Goal: Transaction & Acquisition: Purchase product/service

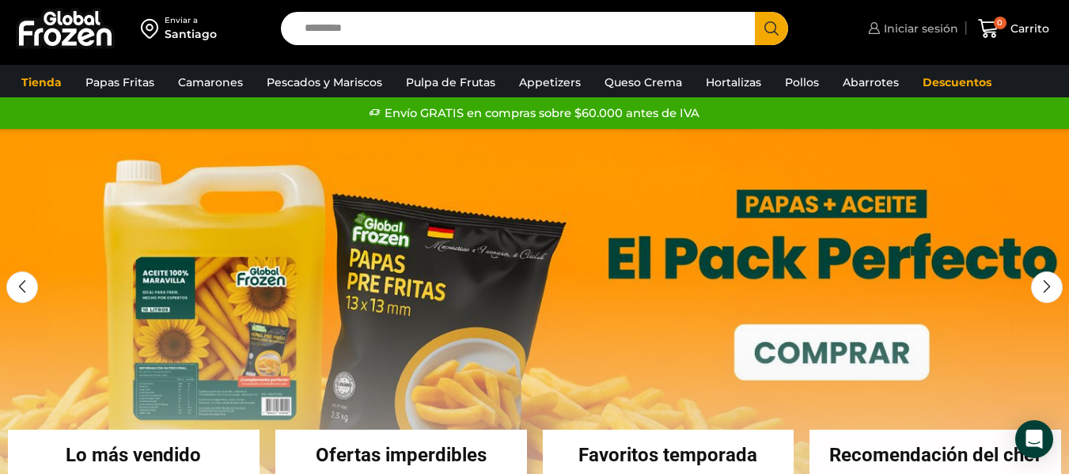
click at [920, 29] on span "Iniciar sesión" at bounding box center [919, 29] width 78 height 16
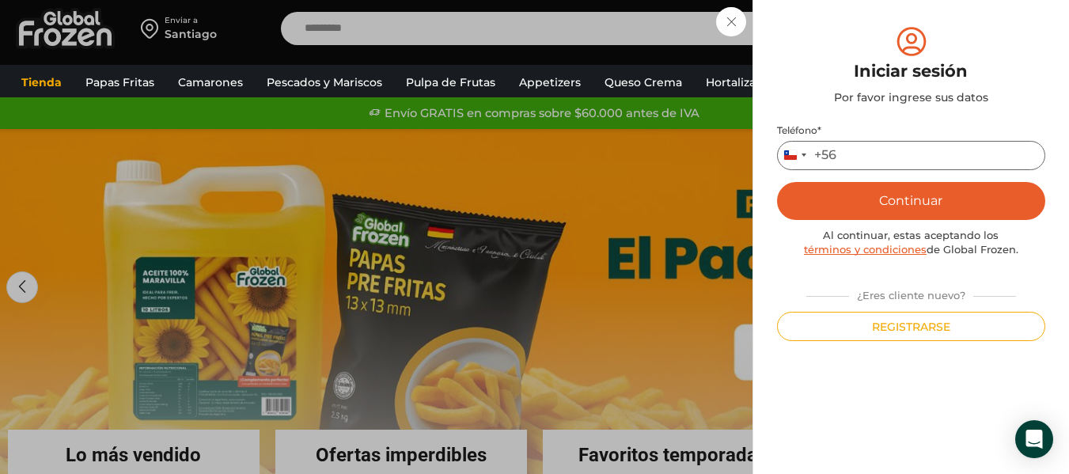
click at [861, 152] on input "Teléfono *" at bounding box center [911, 155] width 268 height 29
type input "*********"
click at [849, 199] on button "Continuar" at bounding box center [911, 201] width 268 height 38
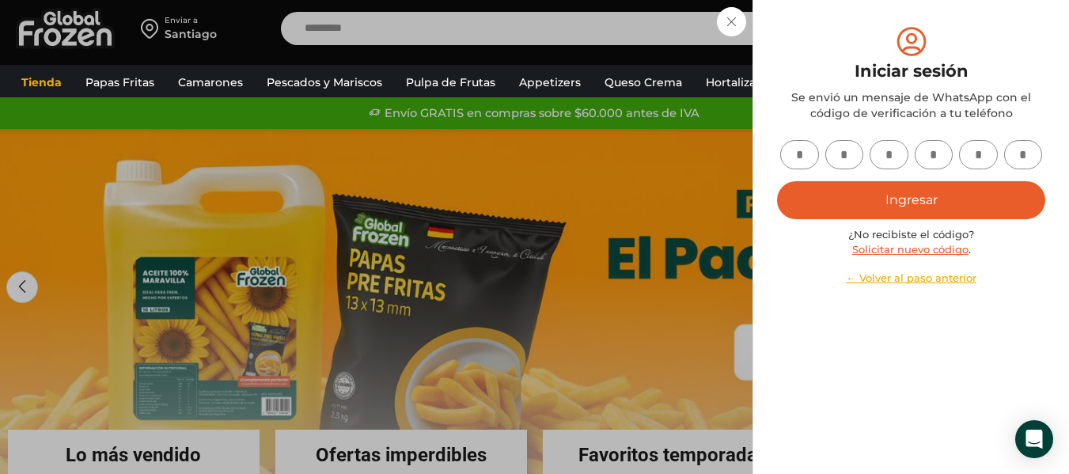
click at [807, 158] on input "text" at bounding box center [799, 154] width 39 height 29
type input "*"
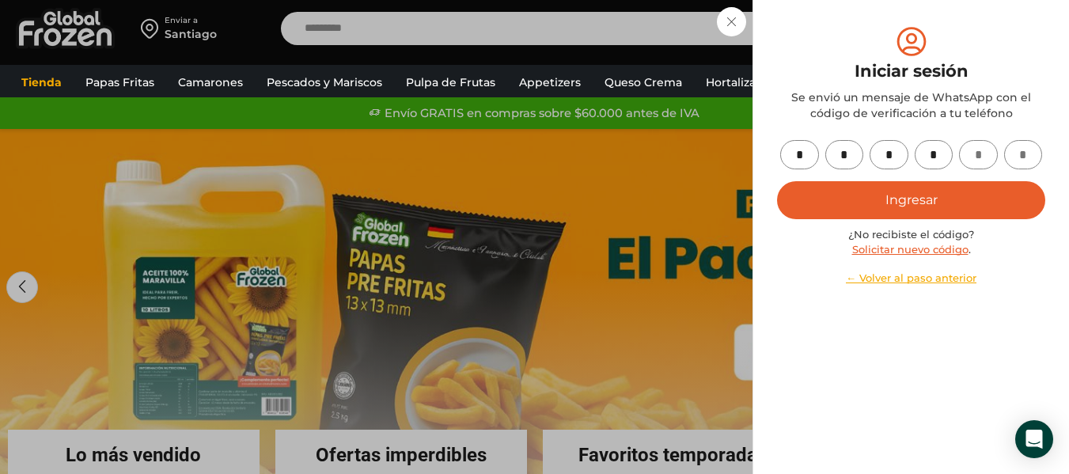
type input "*"
click at [918, 195] on button "Ingresar" at bounding box center [911, 200] width 268 height 38
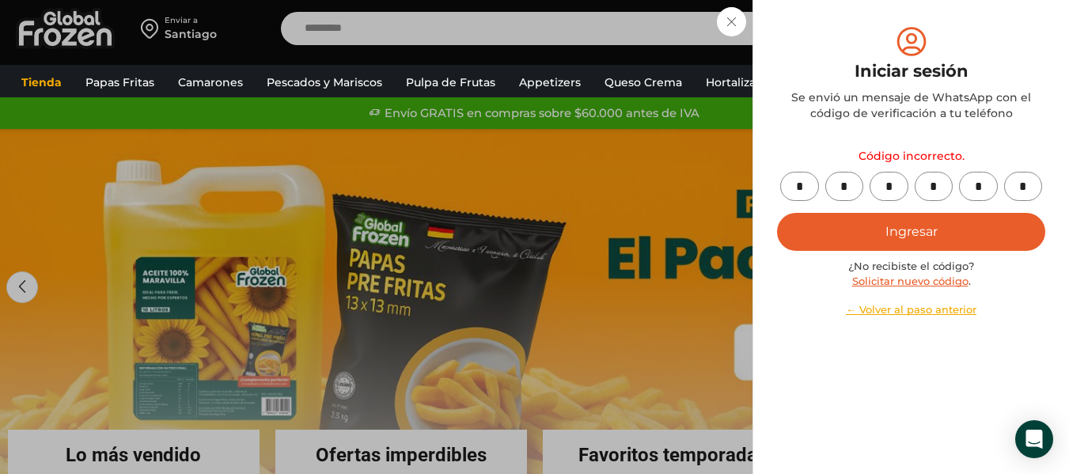
click at [888, 237] on button "Ingresar" at bounding box center [911, 232] width 268 height 38
click at [904, 229] on button "Ingresar" at bounding box center [911, 232] width 268 height 38
click at [940, 277] on link "Solicitar nuevo código" at bounding box center [911, 281] width 116 height 13
click at [918, 279] on link "Solicitar nuevo código" at bounding box center [911, 281] width 116 height 13
click at [907, 282] on link "Solicitar nuevo código" at bounding box center [911, 281] width 116 height 13
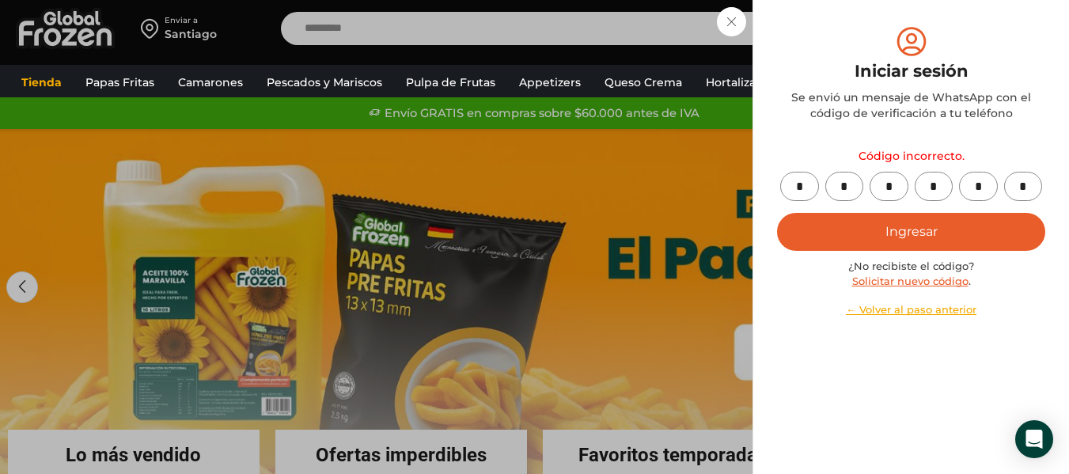
click at [839, 220] on button "Ingresar" at bounding box center [911, 232] width 268 height 38
click at [834, 220] on button "Ingresar" at bounding box center [911, 232] width 268 height 38
click at [834, 220] on div "Código incorrecto. * * * * * * Ingresar ¿No recibiste el código? Solicitar nuev…" at bounding box center [911, 228] width 268 height 177
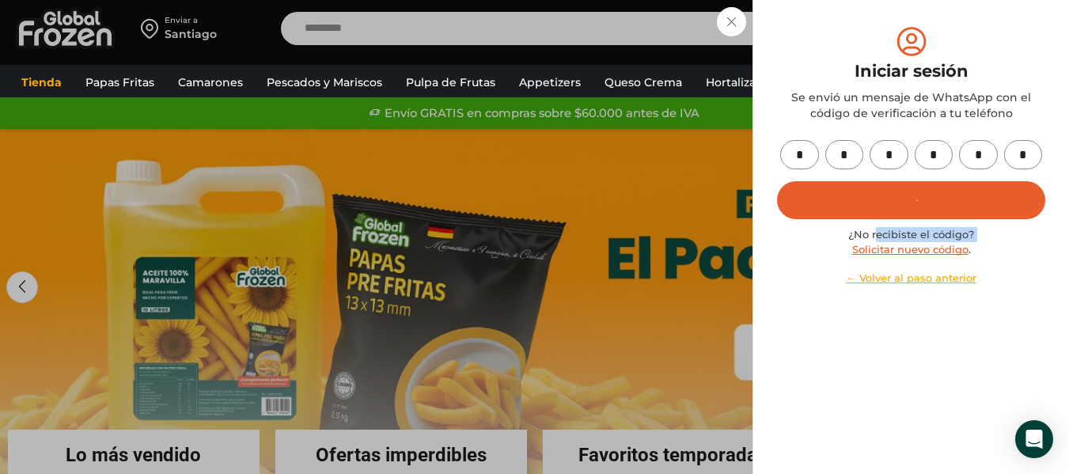
click at [834, 220] on div "Código incorrecto. * * * * * * Ingresar ¿No recibiste el código? Solicitar nuev…" at bounding box center [911, 213] width 268 height 146
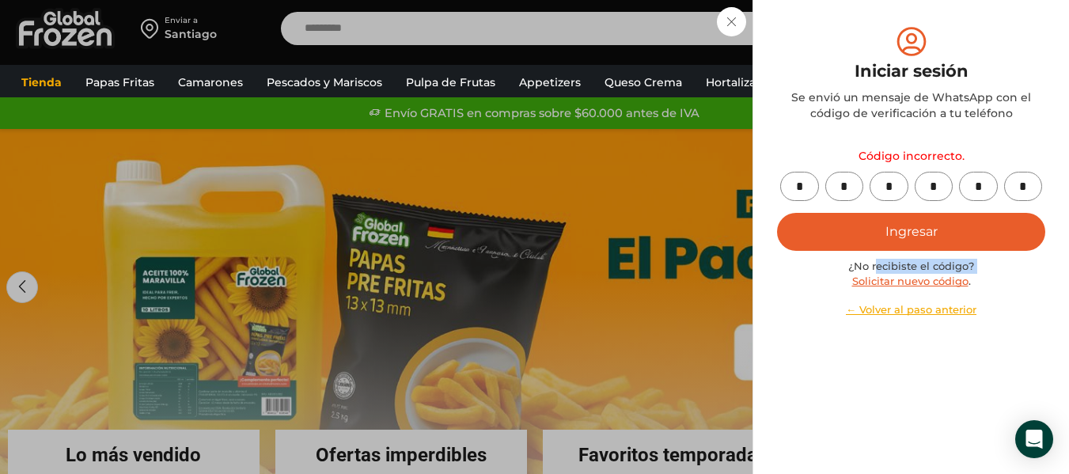
click at [885, 226] on button "Ingresar" at bounding box center [911, 232] width 268 height 38
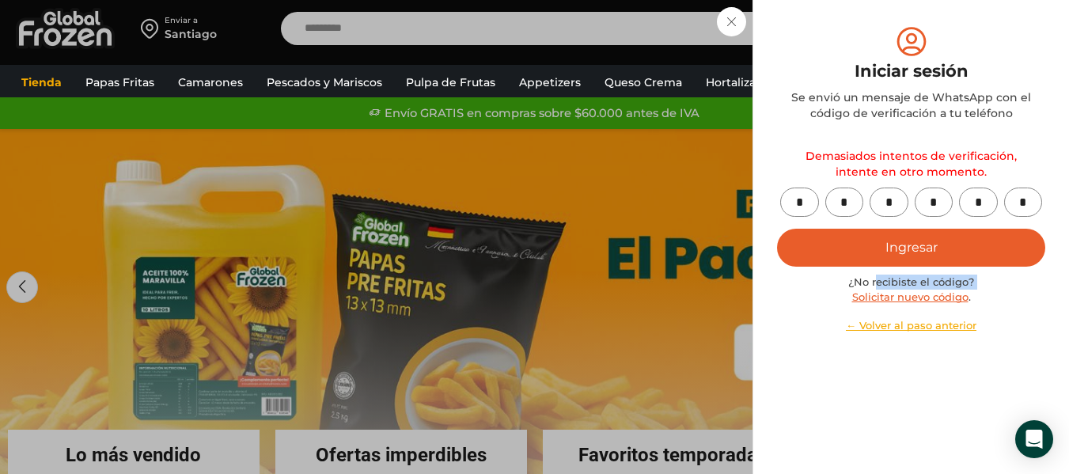
click at [864, 31] on div "Iniciar sesión Mi cuenta Login Register Iniciar sesión Por favor ingrese sus da…" at bounding box center [911, 29] width 94 height 32
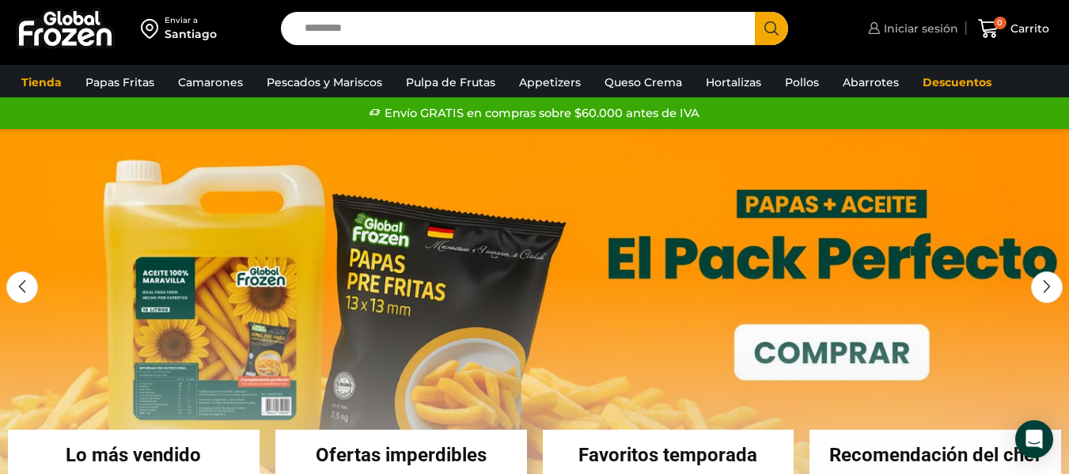
click at [916, 21] on span "Iniciar sesión" at bounding box center [919, 29] width 78 height 16
click at [915, 27] on span "Iniciar sesión" at bounding box center [919, 29] width 78 height 16
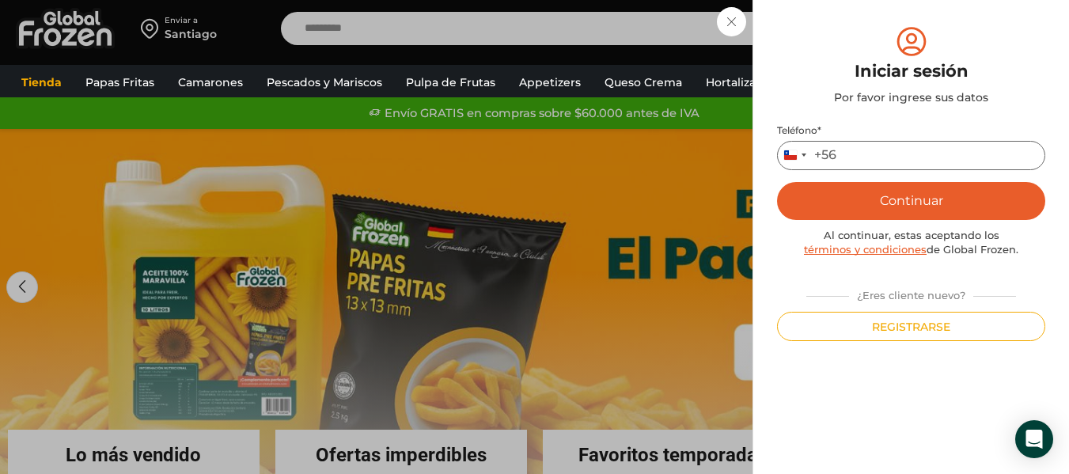
click at [860, 153] on input "Teléfono *" at bounding box center [911, 155] width 268 height 29
type input "*********"
click at [923, 194] on button "Continuar" at bounding box center [911, 201] width 268 height 38
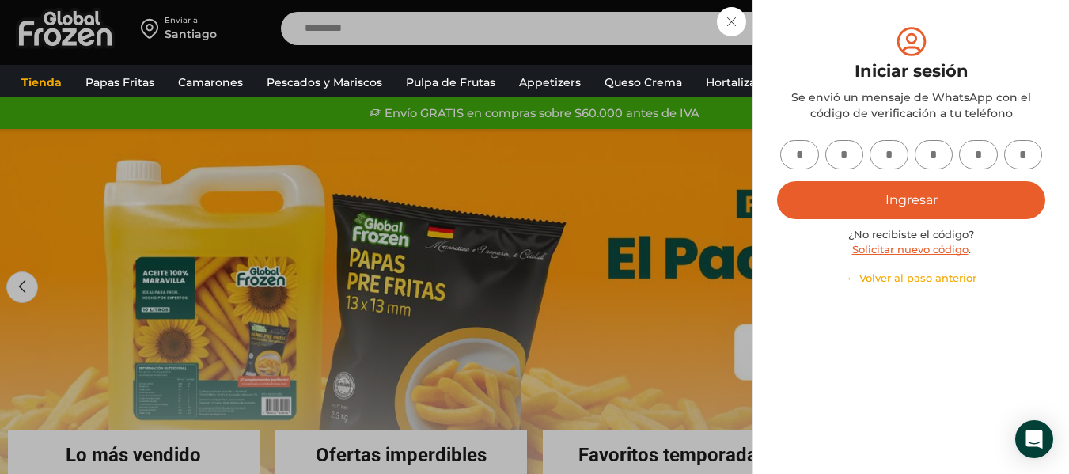
click at [803, 152] on input "text" at bounding box center [799, 154] width 39 height 29
type input "*"
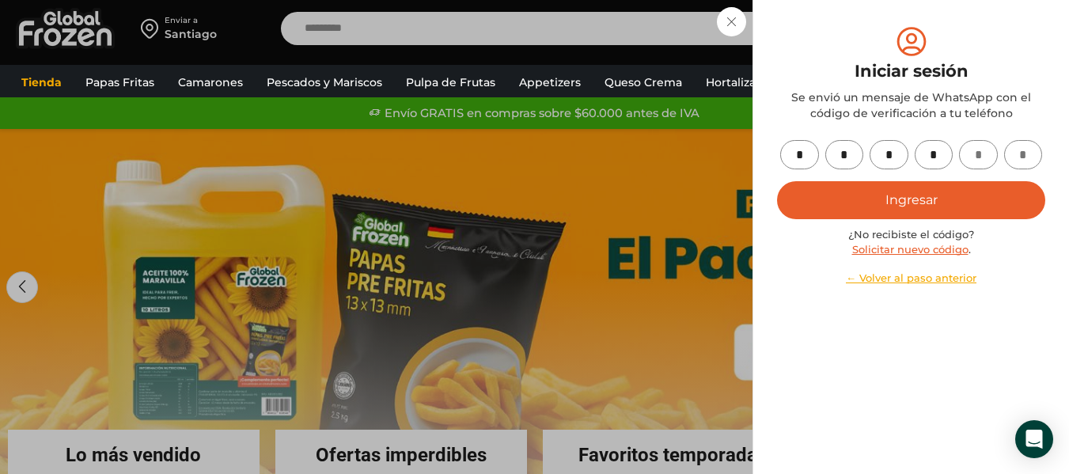
type input "*"
click at [866, 191] on button "Ingresar" at bounding box center [911, 200] width 268 height 38
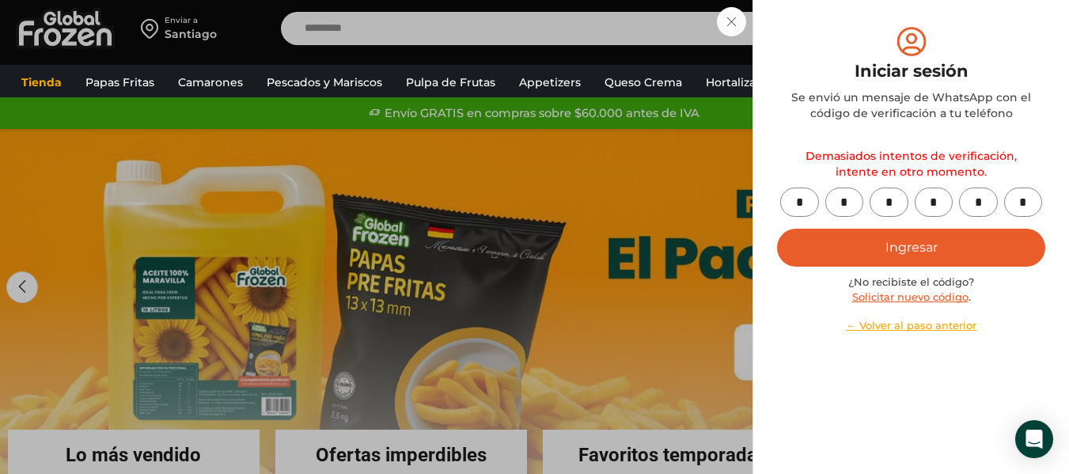
click at [264, 65] on div "Tienda Papas Fritas Papas Bastón Papas Especiales Camarones Camarones Crudos Pe…" at bounding box center [534, 81] width 1093 height 32
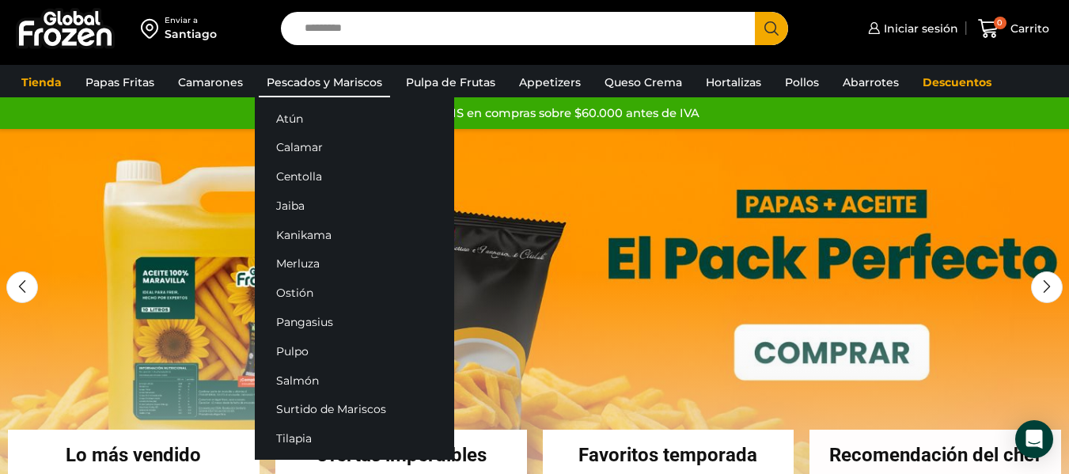
click at [303, 81] on link "Pescados y Mariscos" at bounding box center [324, 82] width 131 height 30
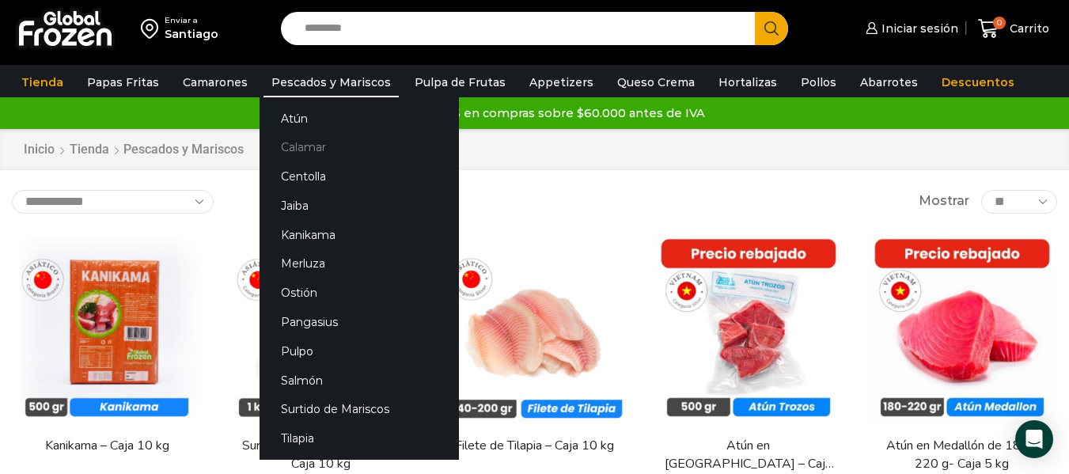
click at [276, 154] on link "Calamar" at bounding box center [359, 147] width 199 height 29
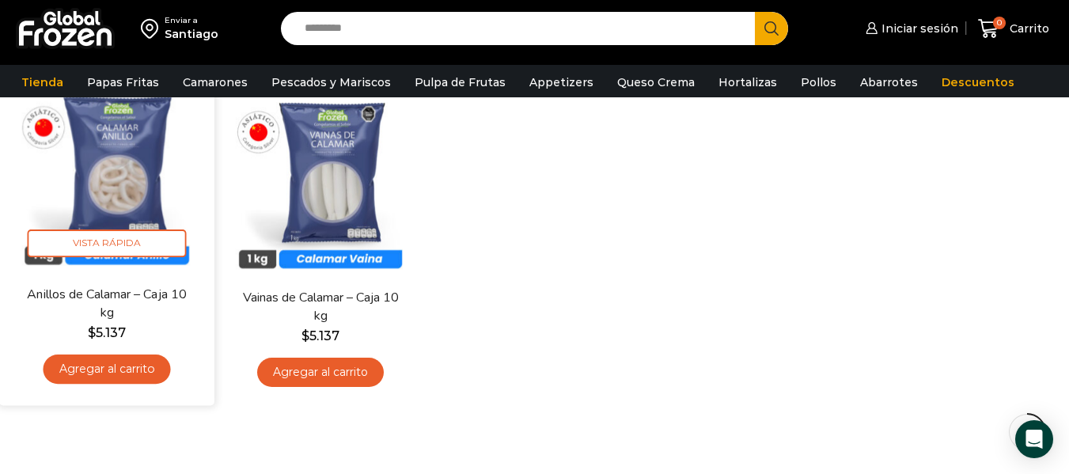
scroll to position [158, 0]
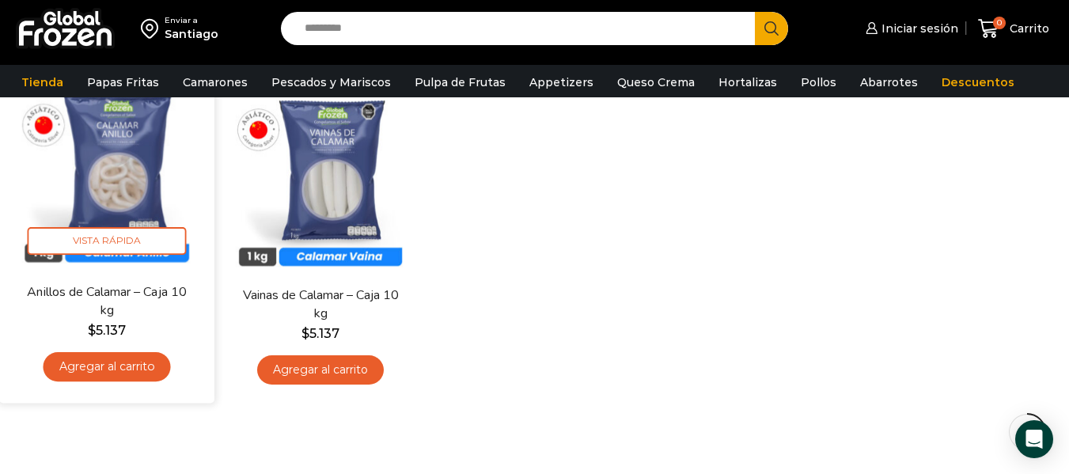
click at [100, 359] on link "Agregar al carrito" at bounding box center [107, 366] width 127 height 29
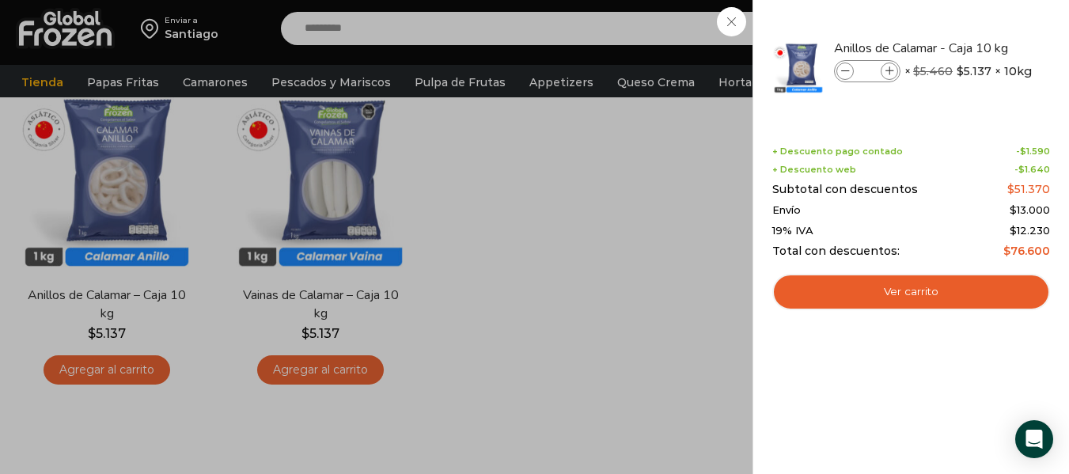
click at [974, 22] on div "1 Carrito 1 1 Shopping Cart *" at bounding box center [1013, 28] width 79 height 37
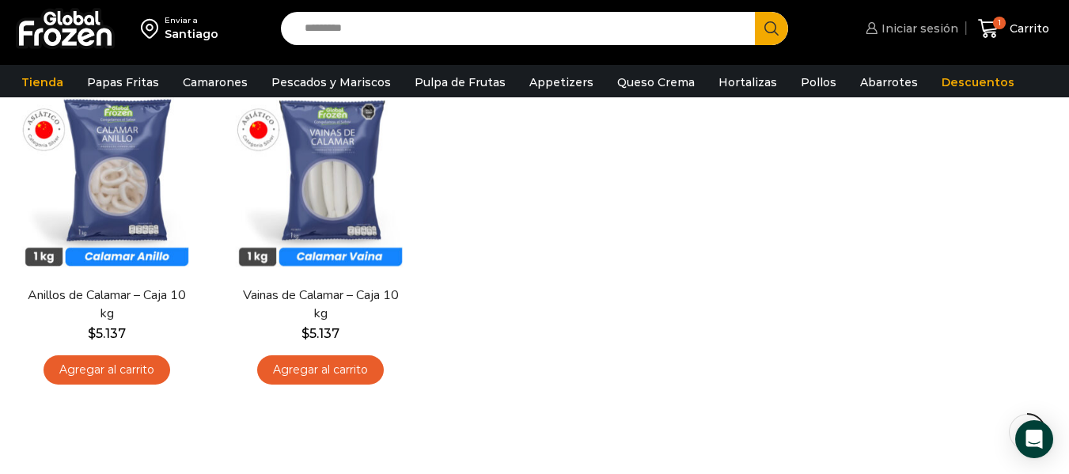
click at [917, 28] on span "Iniciar sesión" at bounding box center [918, 29] width 81 height 16
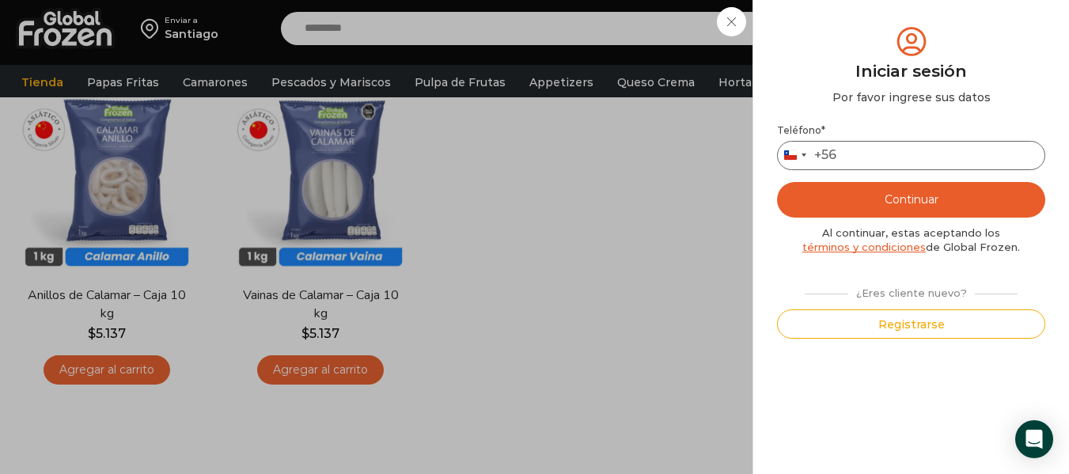
click at [853, 157] on input "Teléfono *" at bounding box center [911, 155] width 268 height 29
click at [913, 202] on button "Continuar" at bounding box center [911, 200] width 268 height 36
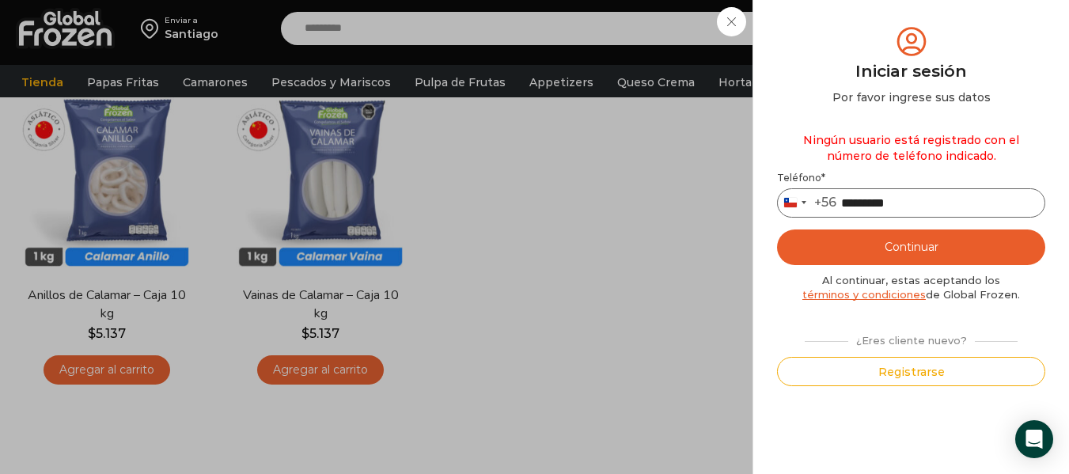
click at [914, 198] on input "*********" at bounding box center [911, 202] width 268 height 29
type input "*********"
click at [874, 247] on button "Continuar" at bounding box center [911, 248] width 268 height 36
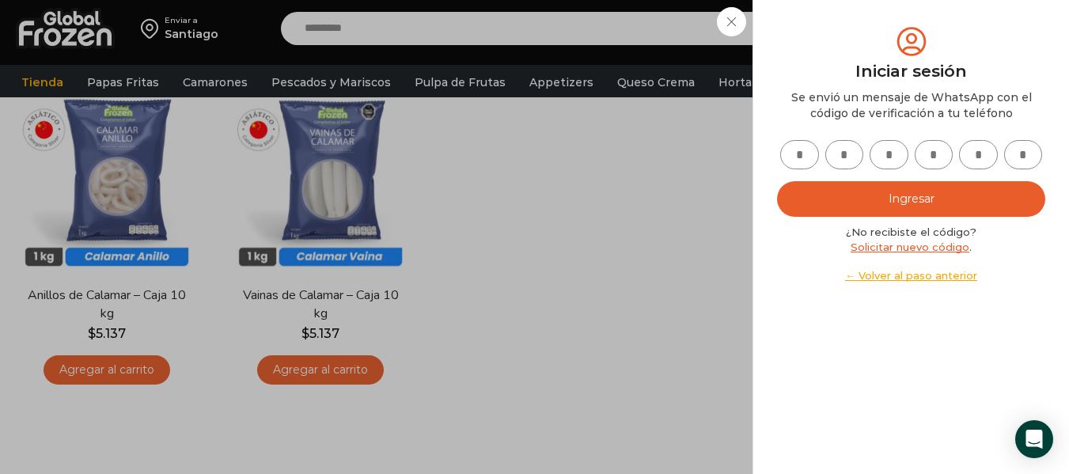
click at [806, 151] on input "text" at bounding box center [799, 154] width 39 height 29
type input "*"
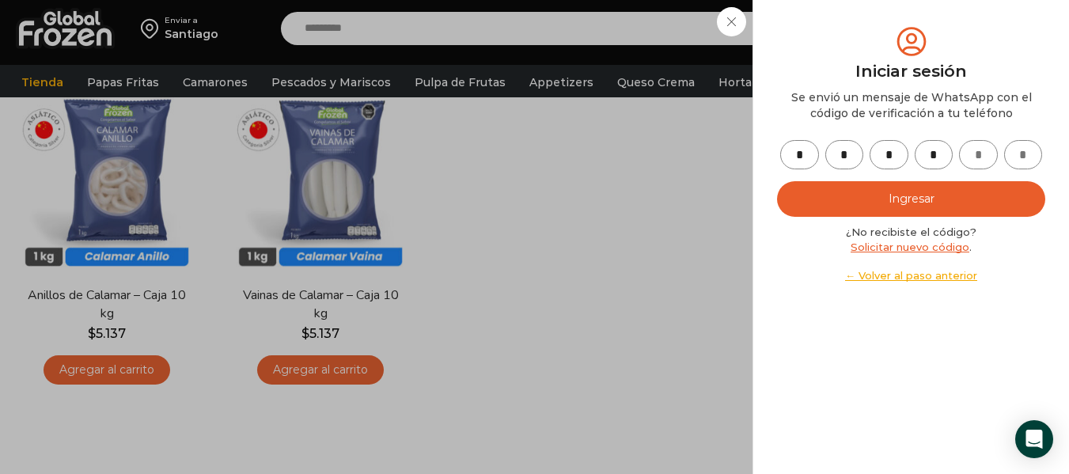
type input "*"
click at [869, 206] on button "Ingresar" at bounding box center [911, 199] width 268 height 36
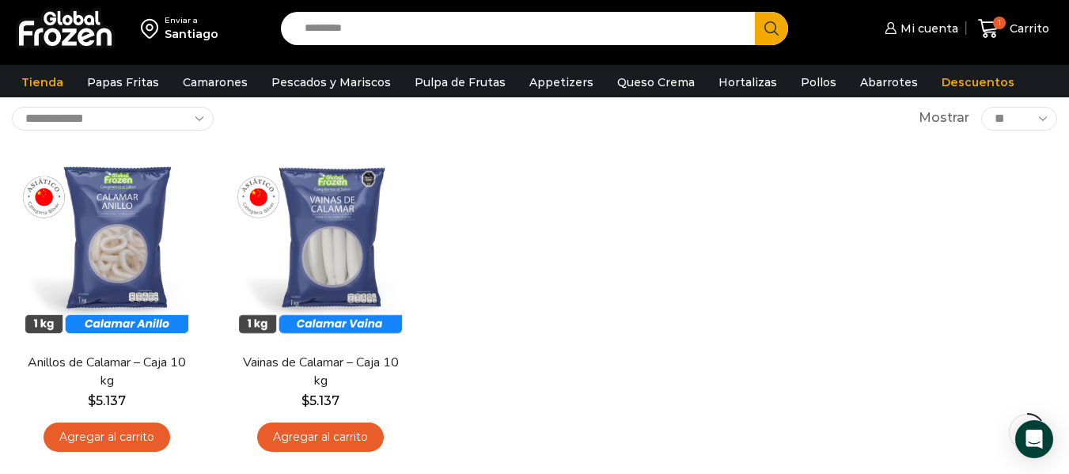
scroll to position [79, 0]
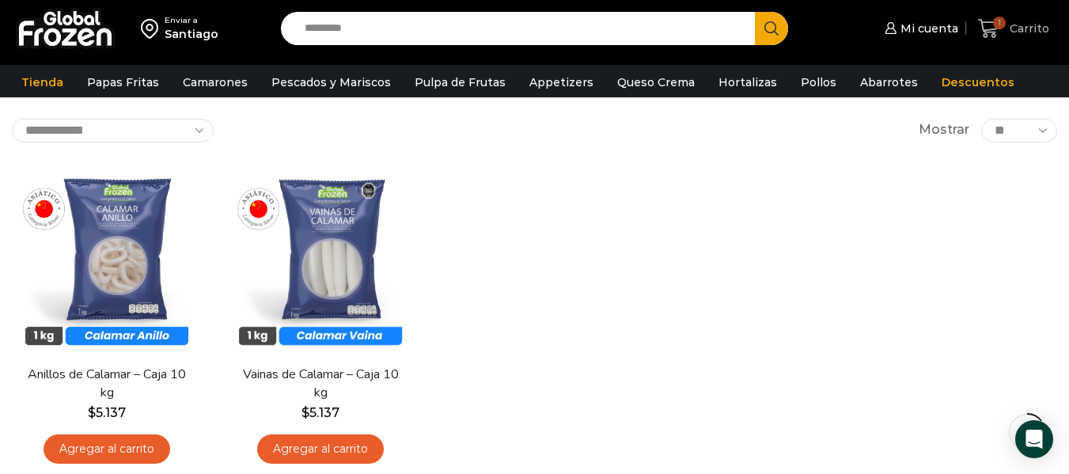
click at [993, 18] on icon at bounding box center [988, 28] width 21 height 21
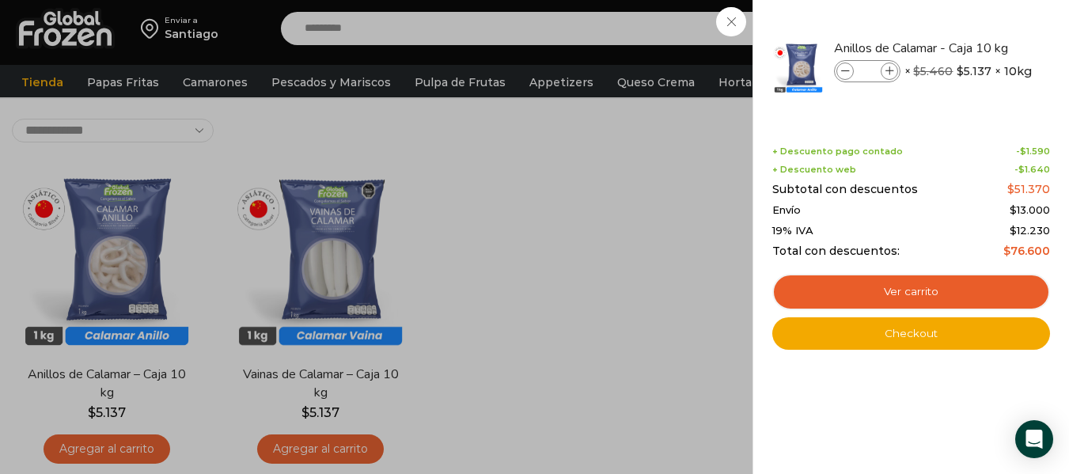
click at [974, 47] on div "1 Carrito 1 1 Shopping Cart * $" at bounding box center [1013, 28] width 79 height 37
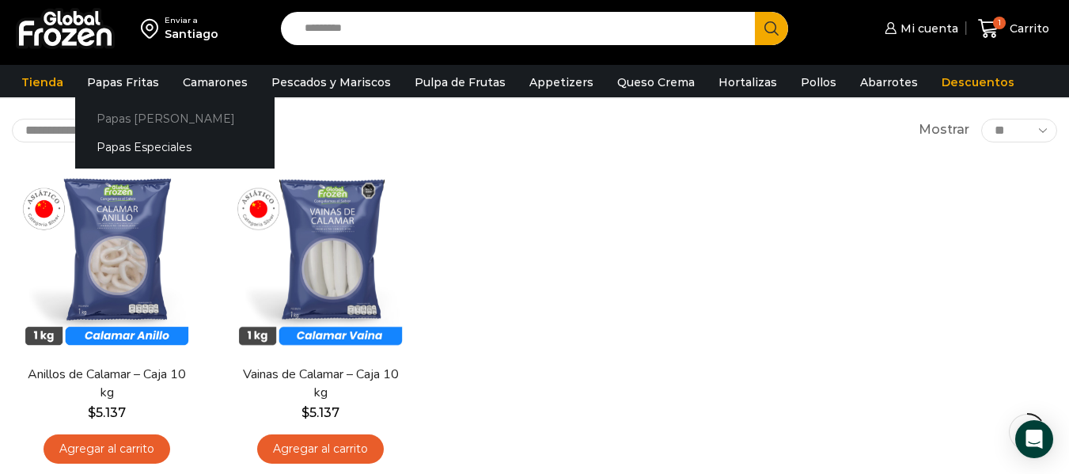
click at [108, 118] on link "Papas [PERSON_NAME]" at bounding box center [174, 118] width 199 height 29
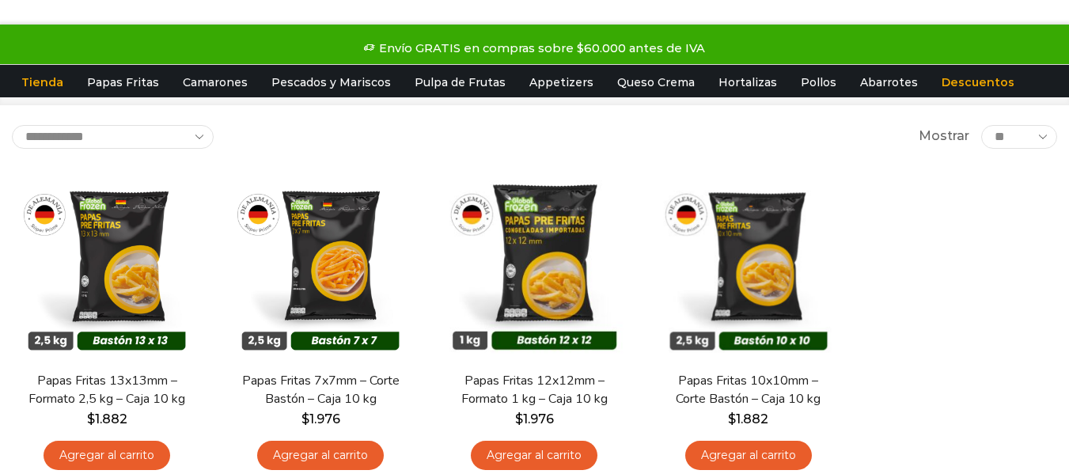
scroll to position [132, 0]
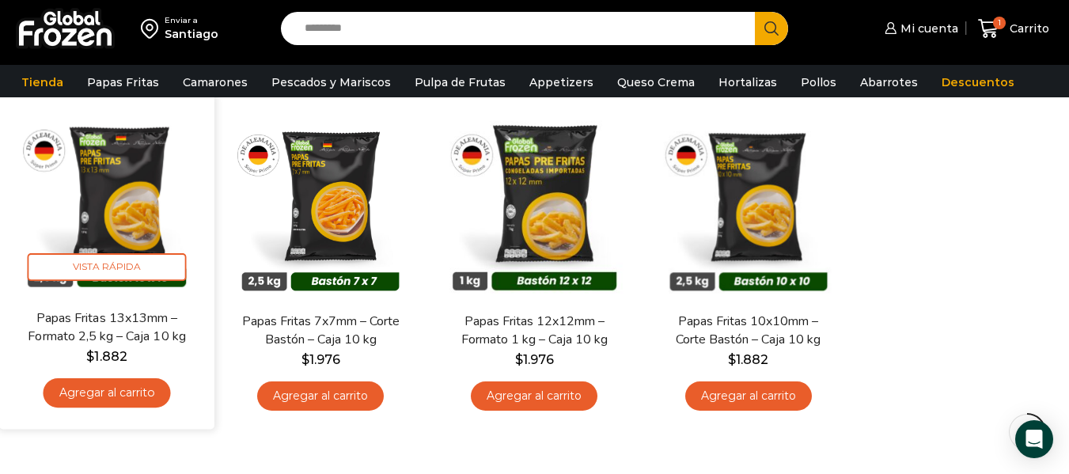
click at [111, 389] on link "Agregar al carrito" at bounding box center [107, 392] width 127 height 29
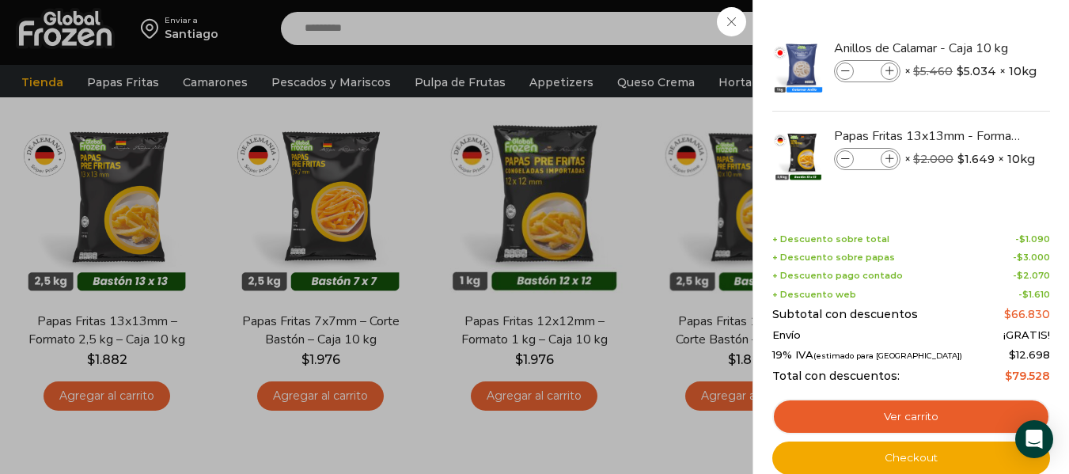
click at [974, 32] on div "2 Carrito 2 2 Shopping Cart *" at bounding box center [1013, 28] width 79 height 37
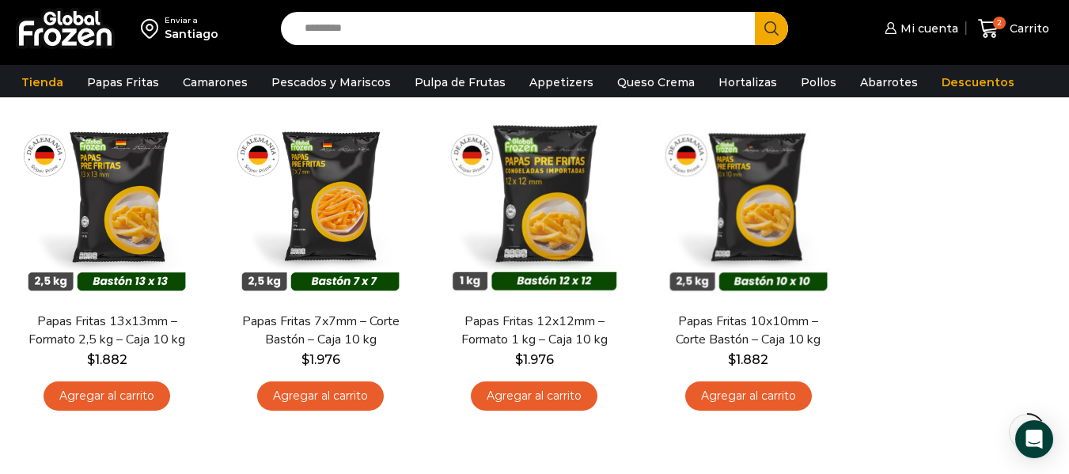
scroll to position [0, 0]
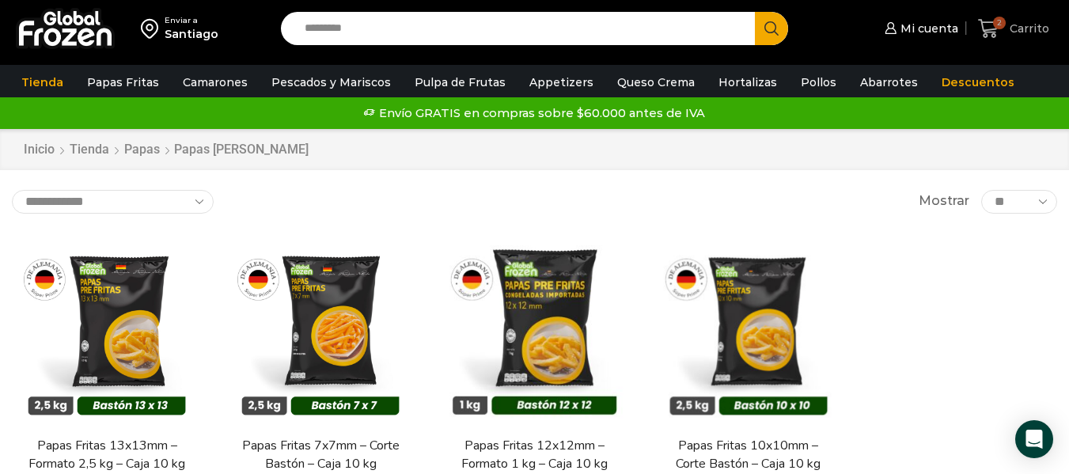
click at [999, 29] on icon at bounding box center [988, 28] width 21 height 21
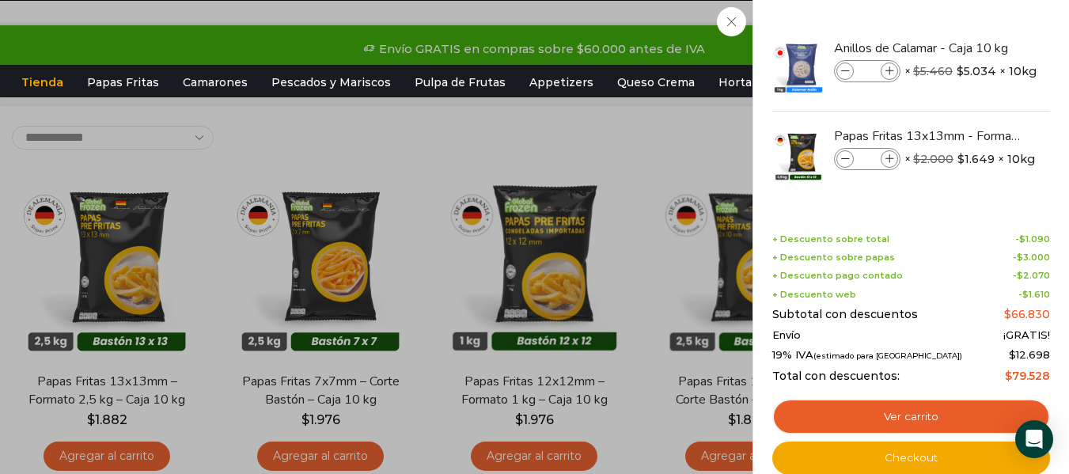
scroll to position [105, 0]
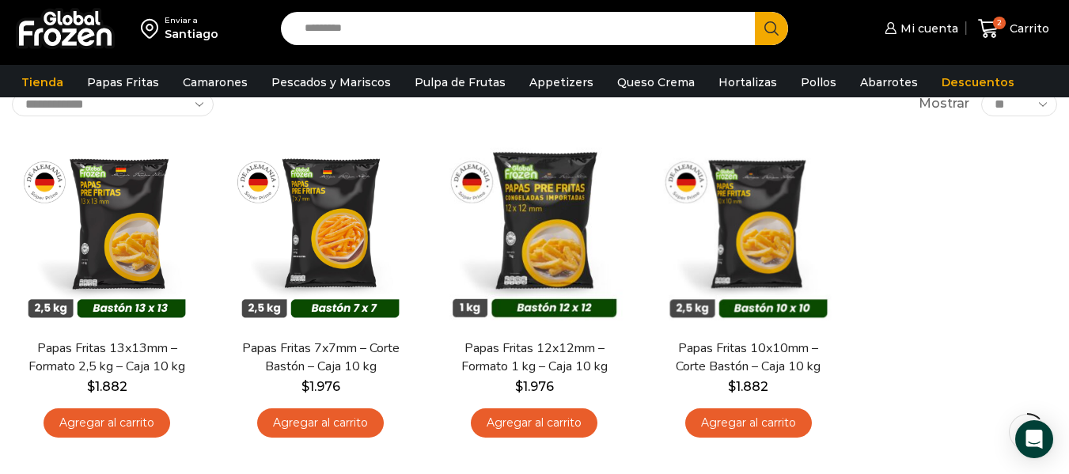
scroll to position [0, 0]
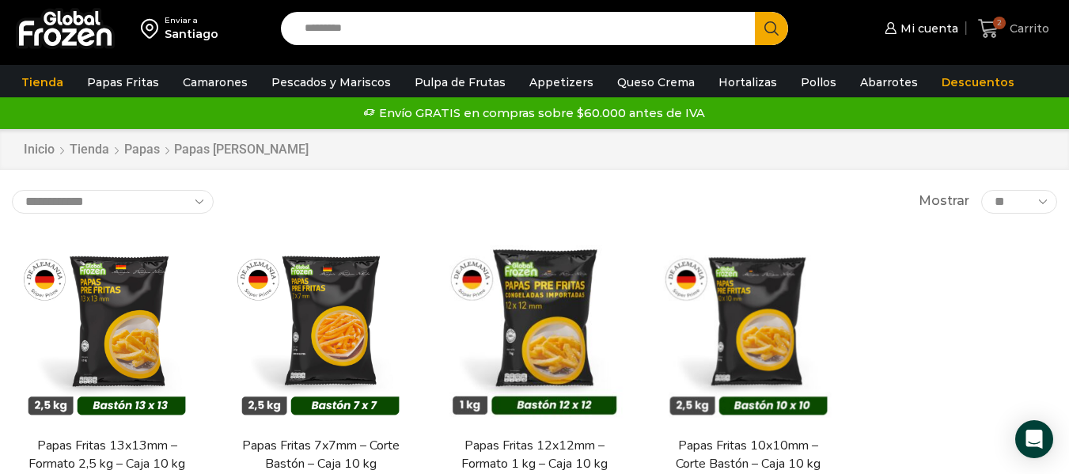
click at [997, 28] on span "2" at bounding box center [999, 23] width 13 height 13
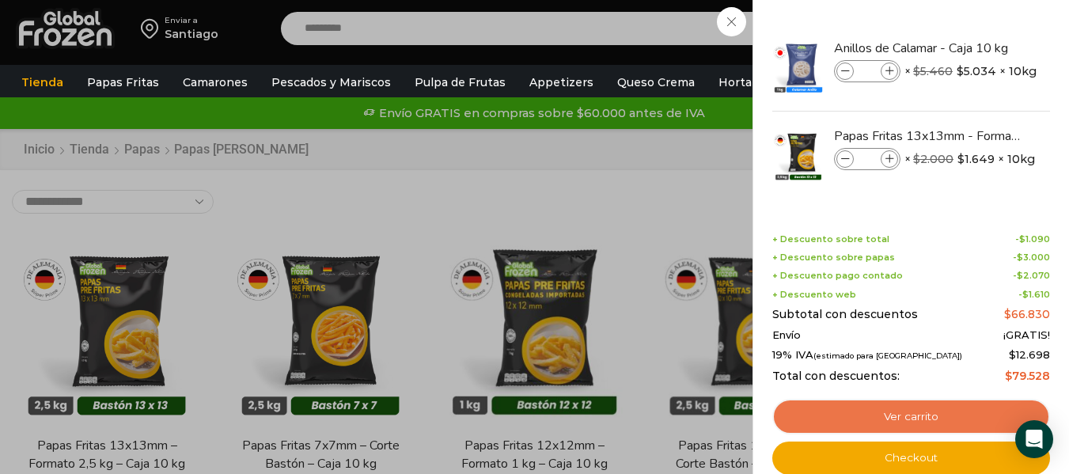
click at [864, 416] on link "Ver carrito" at bounding box center [912, 417] width 278 height 36
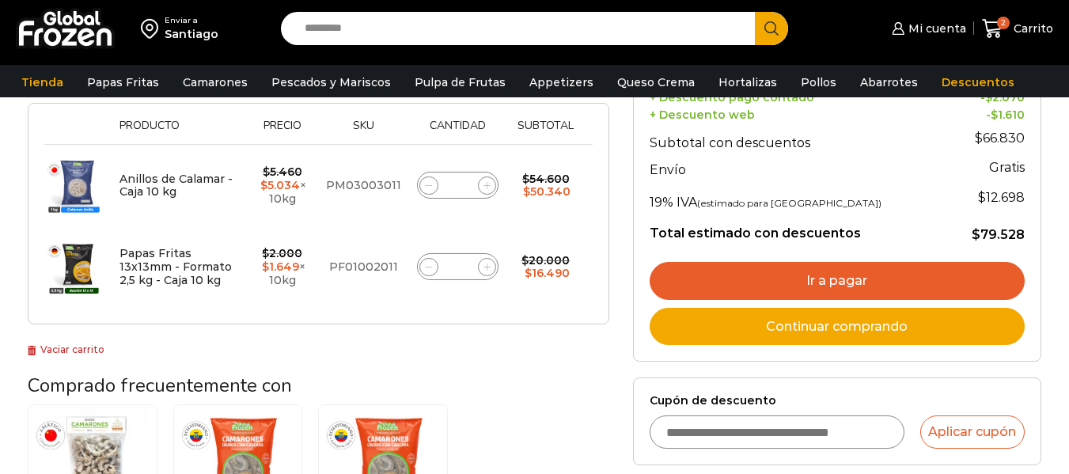
click at [886, 286] on link "Ir a pagar" at bounding box center [837, 281] width 375 height 38
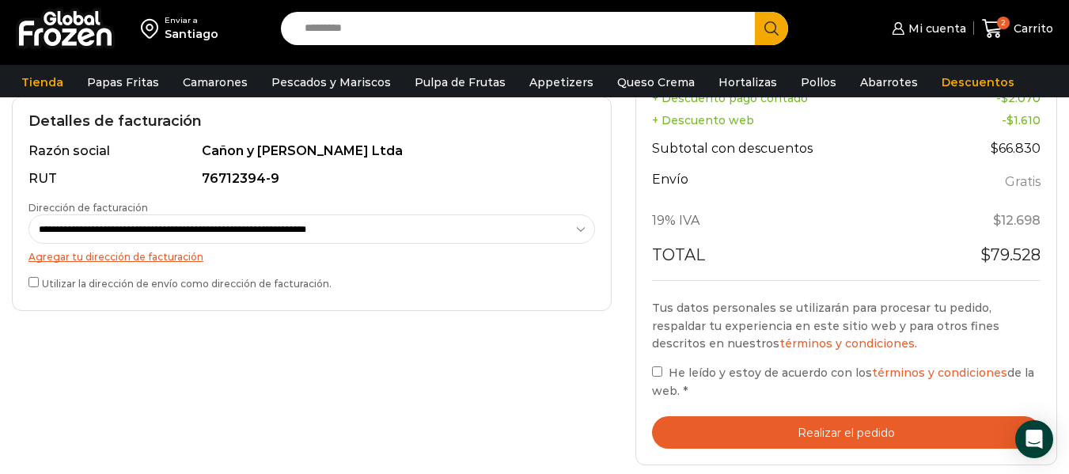
scroll to position [501, 0]
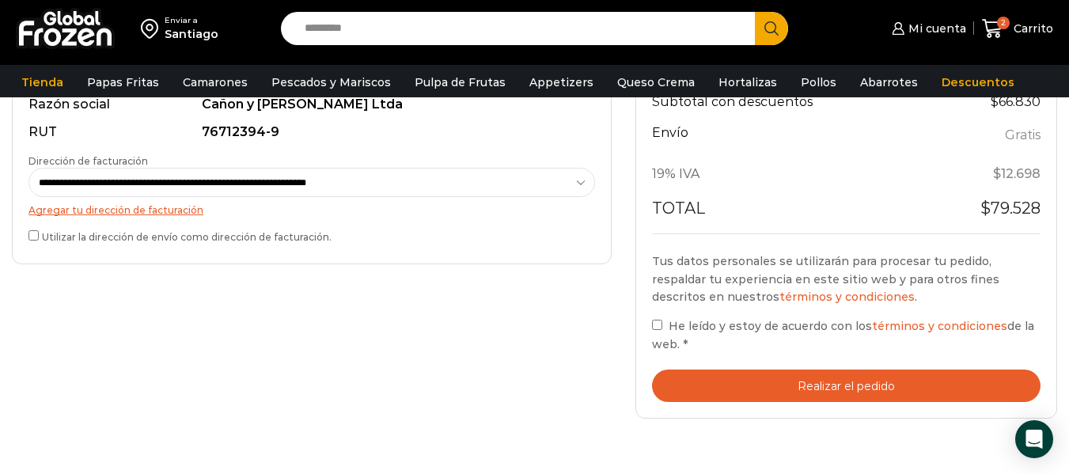
click at [683, 328] on span "He leído y estoy de acuerdo con los términos y condiciones de la web." at bounding box center [843, 335] width 382 height 32
drag, startPoint x: 785, startPoint y: 386, endPoint x: 339, endPoint y: 205, distance: 481.8
click at [785, 385] on button "Realizar el pedido" at bounding box center [846, 386] width 389 height 32
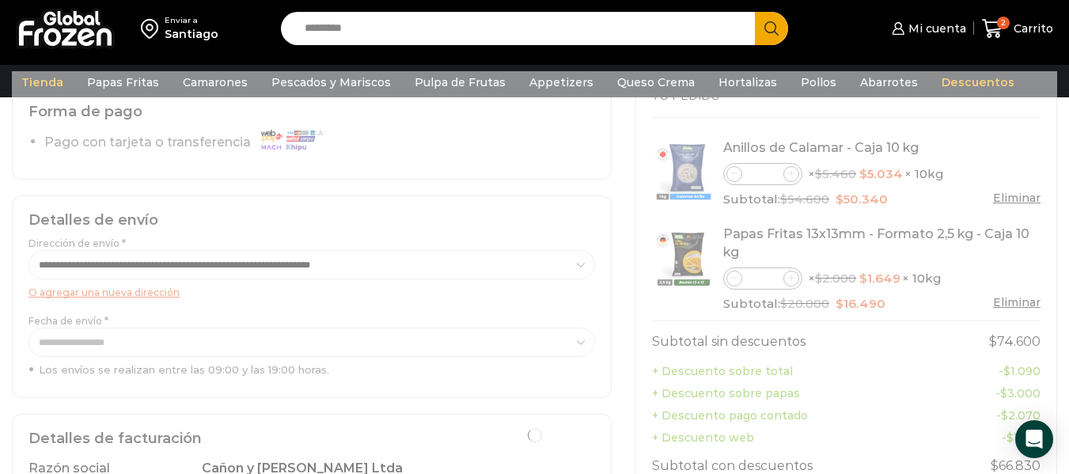
scroll to position [105, 0]
